Goal: Entertainment & Leisure: Consume media (video, audio)

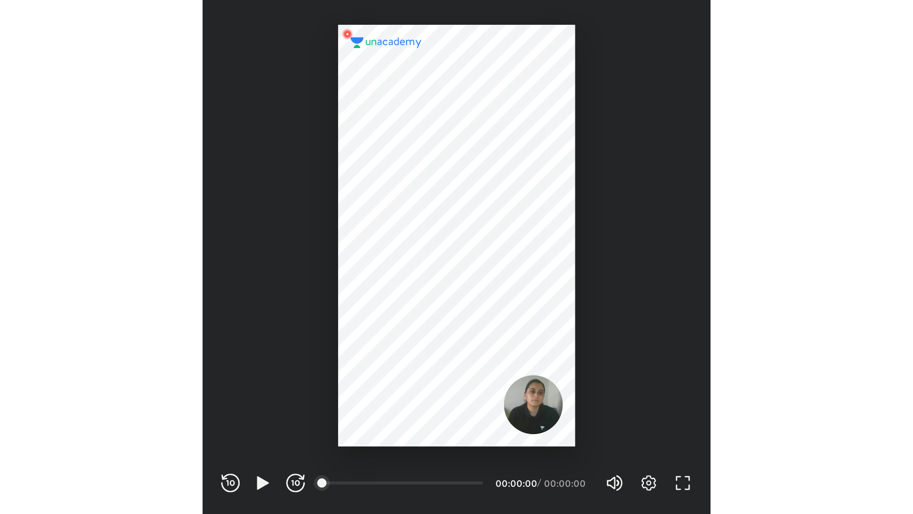
scroll to position [315, 312]
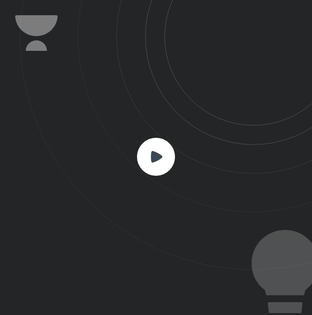
click at [166, 146] on rect at bounding box center [156, 157] width 38 height 38
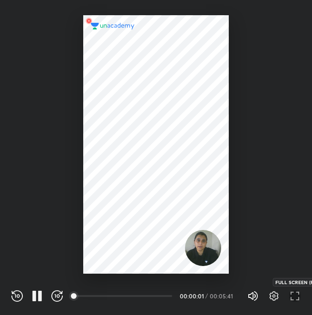
click at [297, 294] on icon "button" at bounding box center [294, 296] width 11 height 11
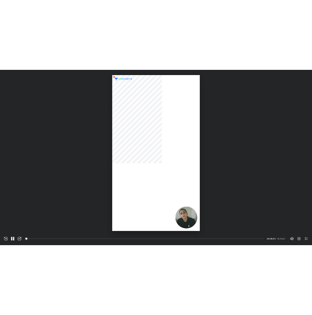
scroll to position [514, 913]
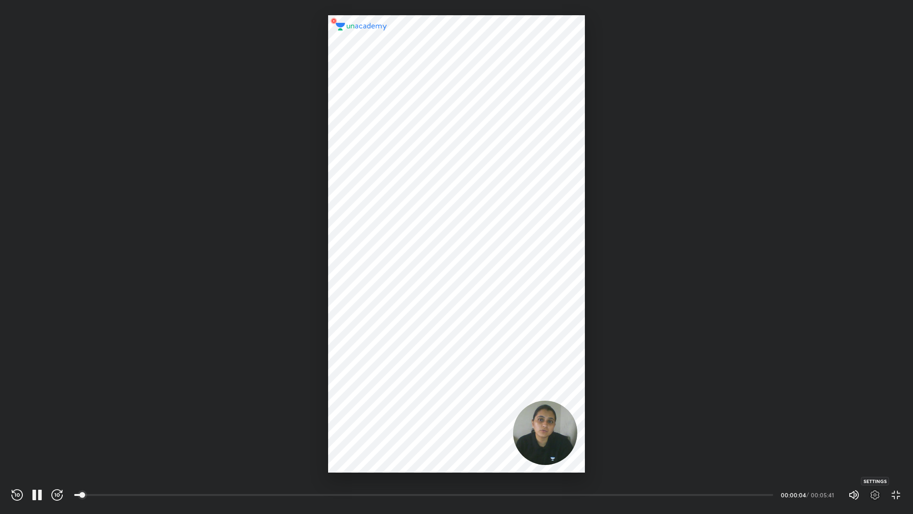
click at [312, 315] on icon "button" at bounding box center [875, 495] width 9 height 10
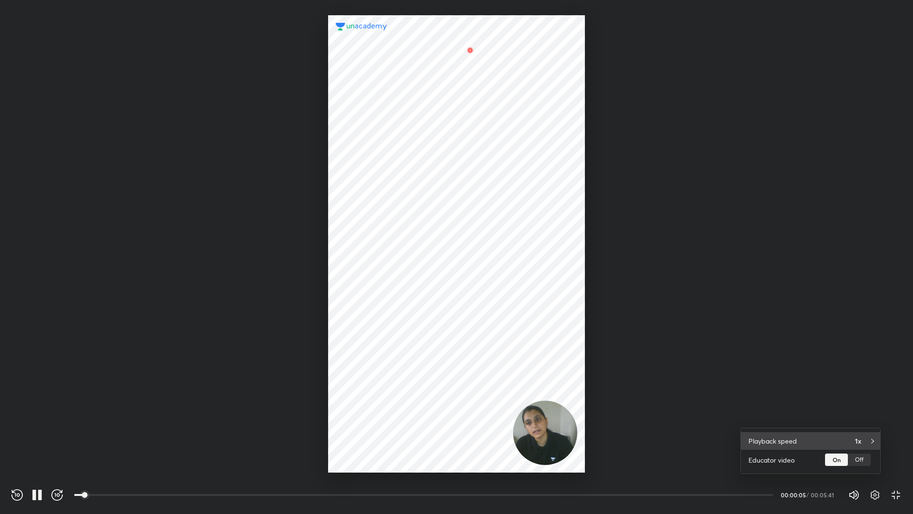
click at [312, 315] on div "Playback speed 1x" at bounding box center [810, 441] width 139 height 18
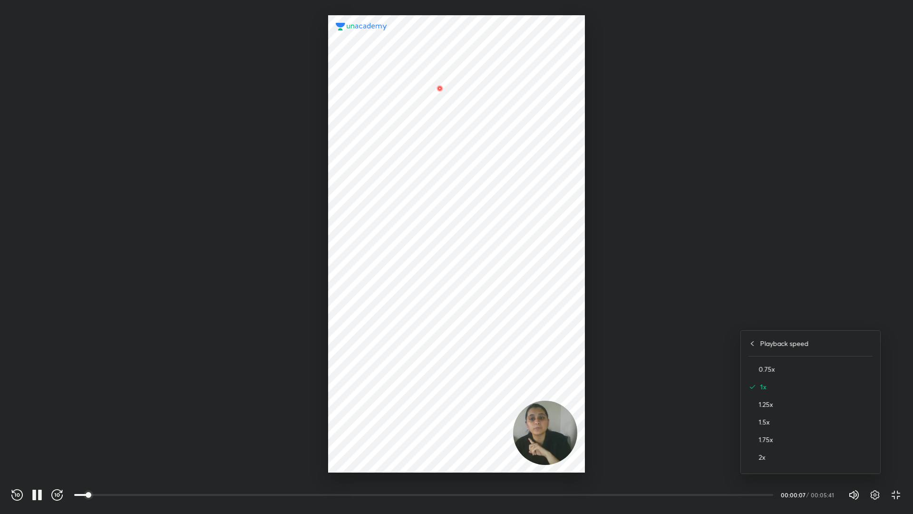
click at [312, 315] on div "2x" at bounding box center [811, 457] width 124 height 18
click at [312, 315] on div at bounding box center [456, 257] width 913 height 514
click at [60, 315] on icon "button" at bounding box center [56, 494] width 11 height 11
click at [11, 315] on icon "button" at bounding box center [16, 494] width 11 height 11
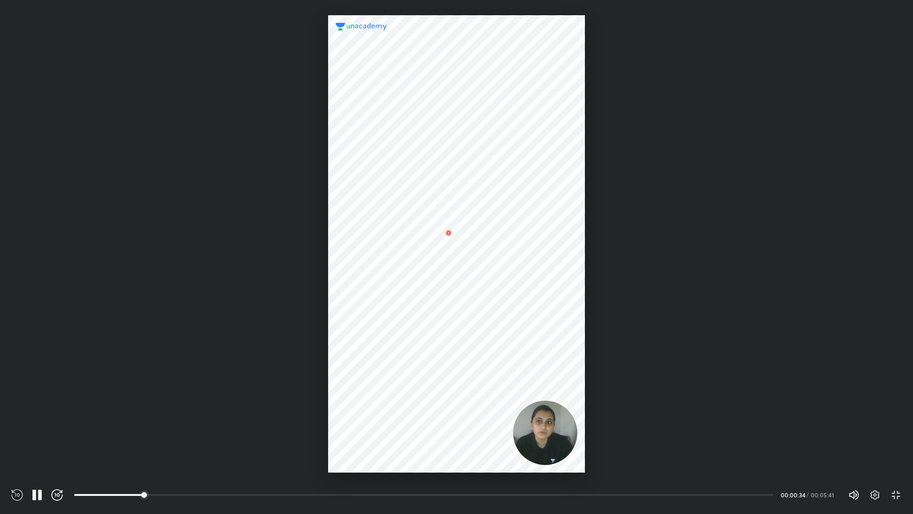
click at [11, 315] on icon "button" at bounding box center [16, 494] width 11 height 11
click at [312, 279] on div at bounding box center [456, 243] width 257 height 457
click at [32, 315] on icon "button" at bounding box center [36, 494] width 11 height 11
click at [39, 315] on icon "button" at bounding box center [40, 494] width 4 height 10
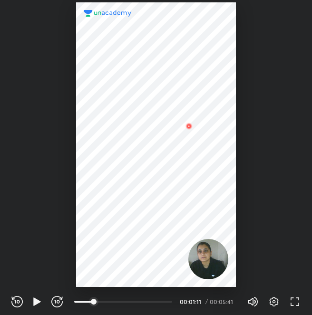
scroll to position [315, 312]
